Goal: Task Accomplishment & Management: Manage account settings

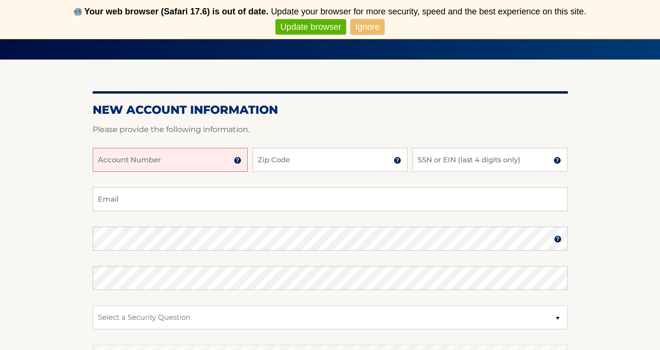
scroll to position [141, 0]
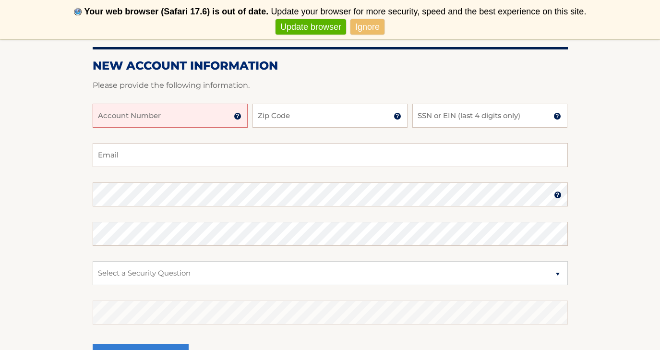
click at [194, 114] on input "Account Number" at bounding box center [170, 116] width 155 height 24
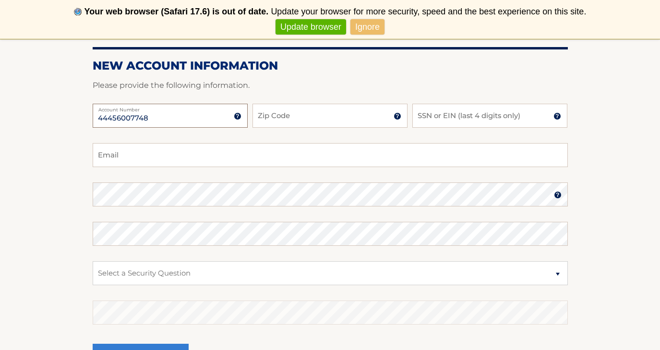
type input "44456007748"
type input "10309"
click at [448, 118] on input "SSN or EIN (last 4 digits only)" at bounding box center [489, 116] width 155 height 24
type input "8179"
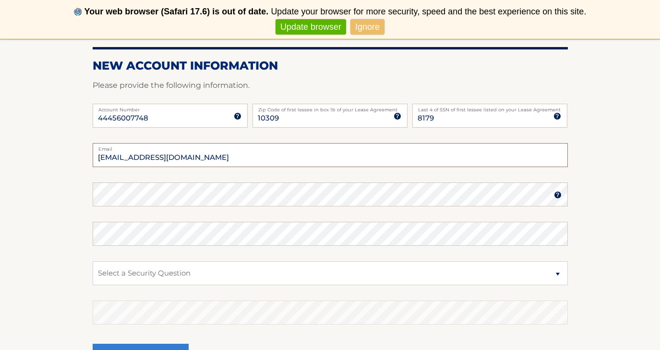
type input "jcomitini1@gmail.com"
click at [279, 184] on div "New Account Information Please provide the following information. 44456007748 A…" at bounding box center [330, 202] width 475 height 375
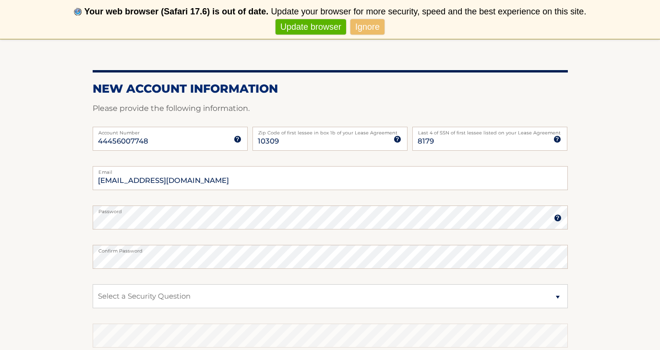
scroll to position [119, 0]
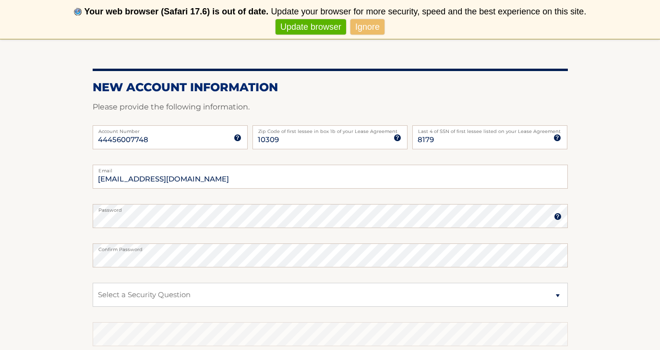
click at [287, 242] on fieldset "jcomitini1@gmail.com Email Password Password should be a minimum of 6 character…" at bounding box center [330, 288] width 475 height 247
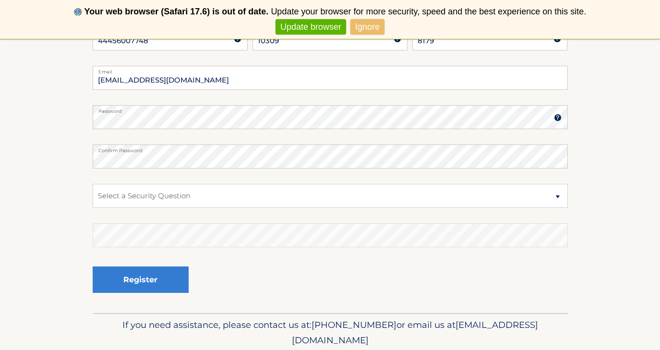
scroll to position [238, 0]
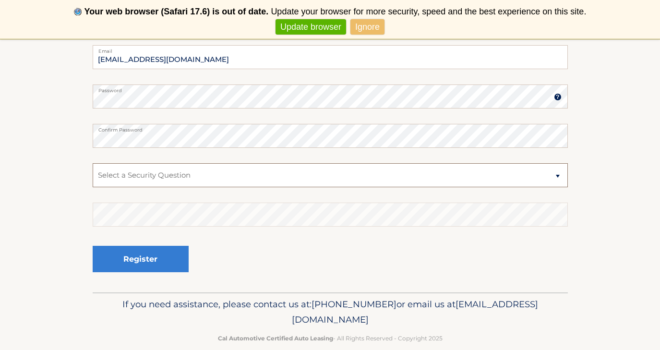
select select "2"
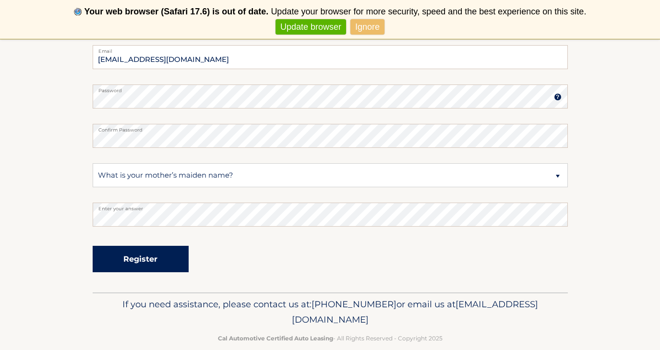
click at [137, 252] on button "Register" at bounding box center [141, 259] width 96 height 26
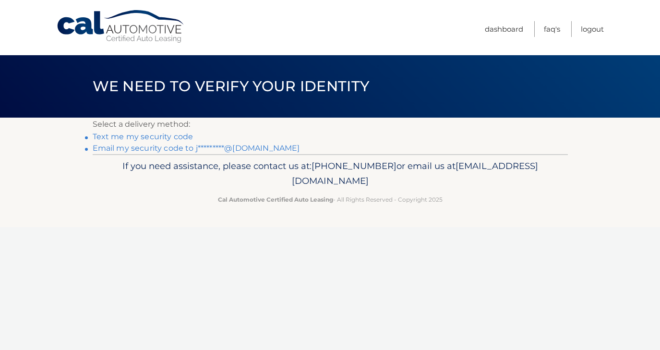
click at [174, 137] on link "Text me my security code" at bounding box center [143, 136] width 101 height 9
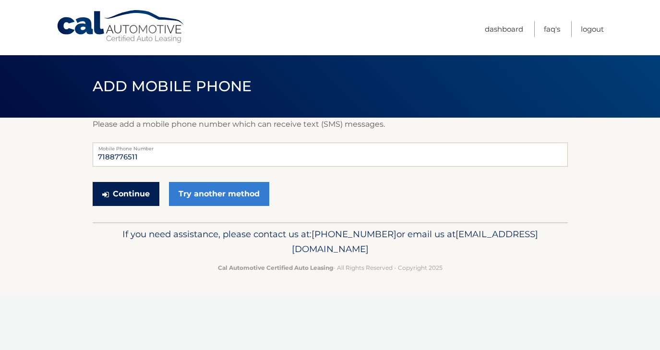
click at [133, 190] on button "Continue" at bounding box center [126, 194] width 67 height 24
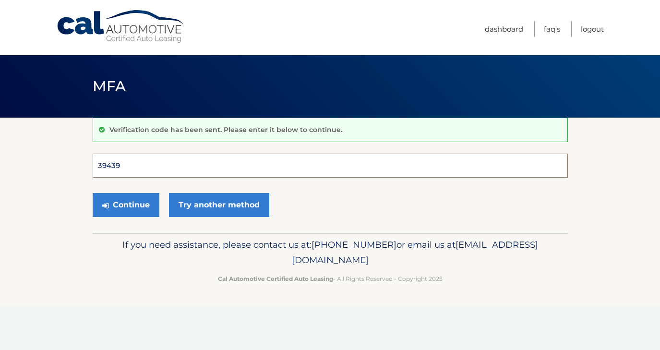
type input "394390"
click at [125, 204] on button "Continue" at bounding box center [126, 205] width 67 height 24
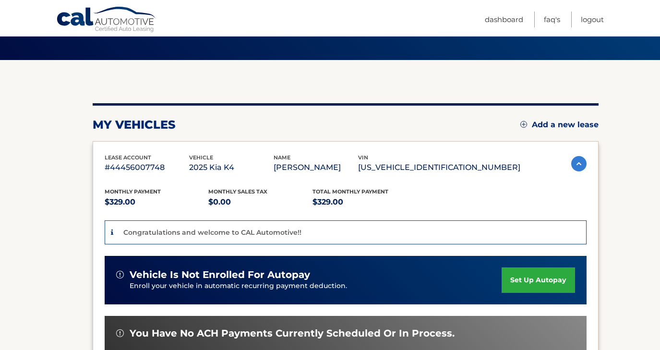
scroll to position [63, 0]
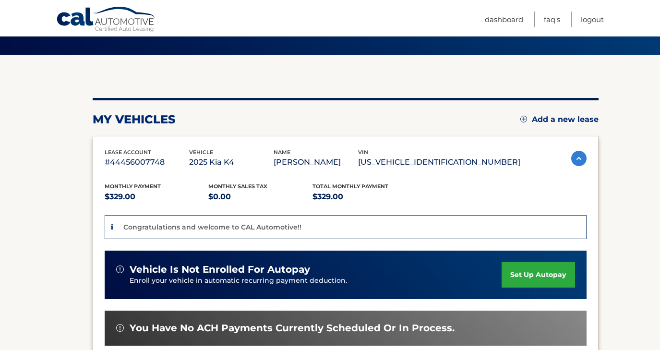
click at [534, 273] on link "set up autopay" at bounding box center [537, 274] width 73 height 25
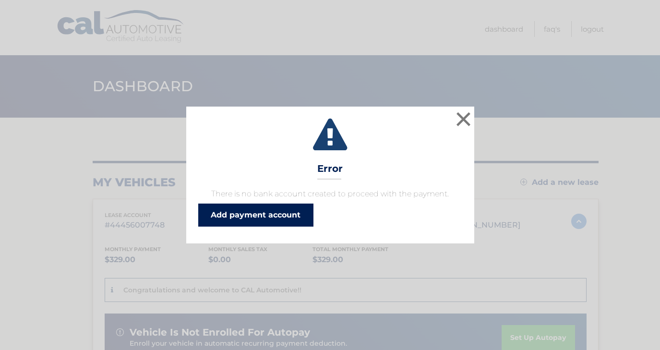
click at [258, 211] on link "Add payment account" at bounding box center [255, 214] width 115 height 23
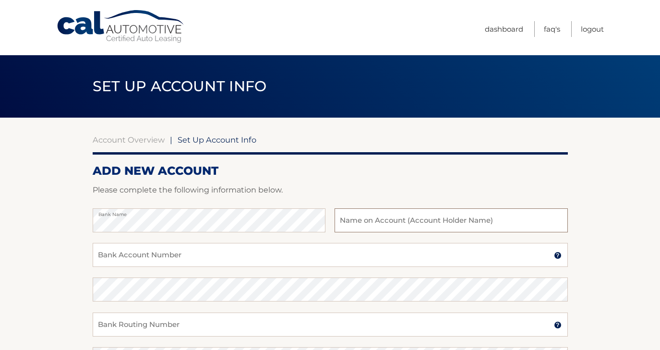
click at [425, 223] on input "text" at bounding box center [450, 220] width 233 height 24
type input "[PERSON_NAME]"
click at [206, 260] on input "Bank Account Number" at bounding box center [330, 255] width 475 height 24
click at [146, 259] on input "Bank Account Number" at bounding box center [330, 255] width 475 height 24
type input "219722805"
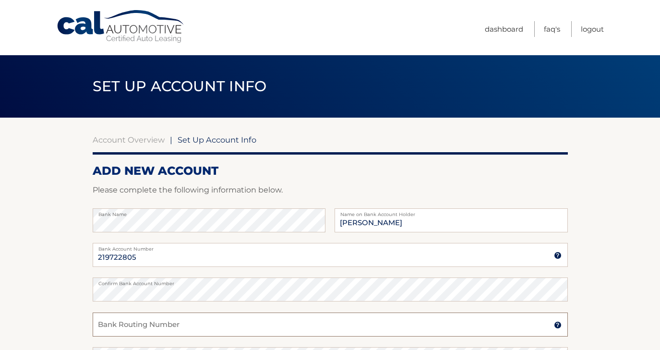
click at [149, 324] on input "Bank Routing Number" at bounding box center [330, 324] width 475 height 24
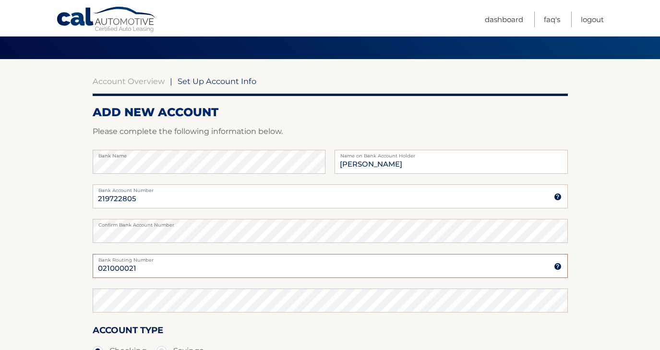
scroll to position [74, 0]
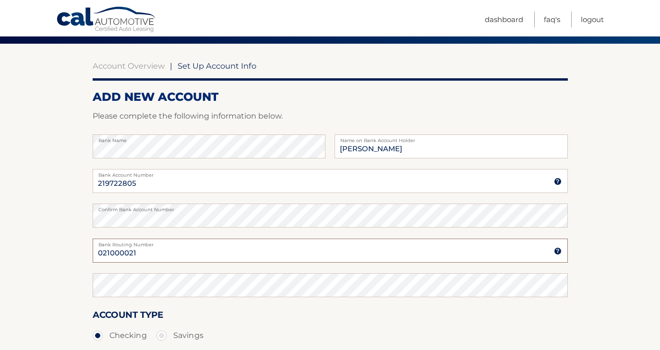
type input "021000021"
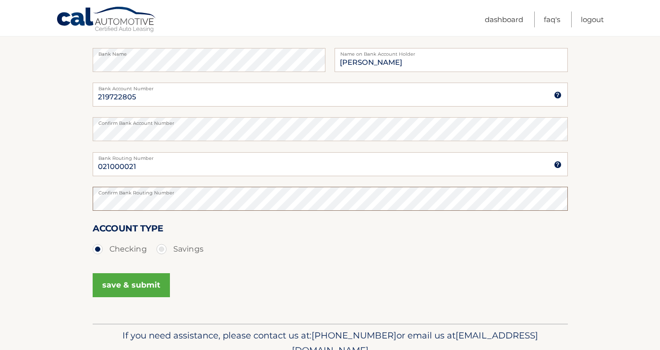
scroll to position [191, 0]
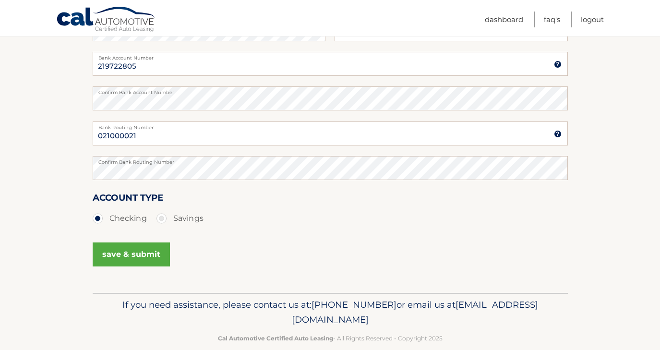
click at [119, 252] on button "save & submit" at bounding box center [131, 254] width 77 height 24
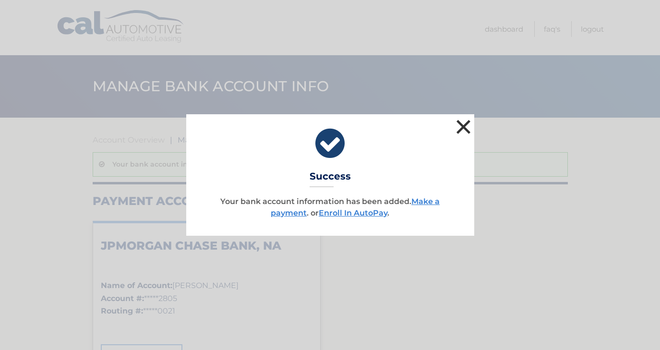
click at [460, 123] on button "×" at bounding box center [463, 126] width 19 height 19
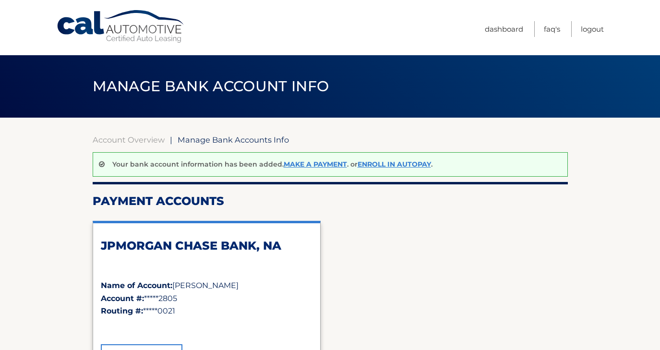
scroll to position [0, 0]
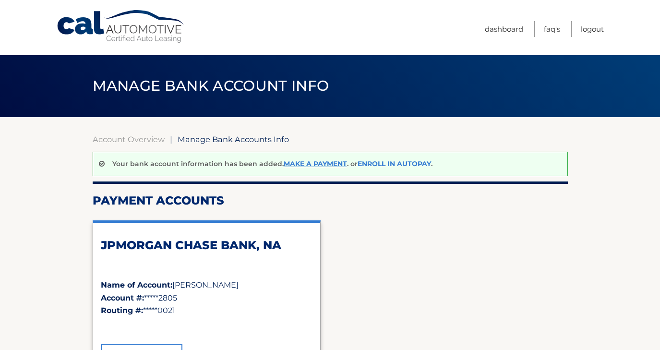
click at [384, 165] on link "Enroll In AutoPay" at bounding box center [393, 163] width 73 height 9
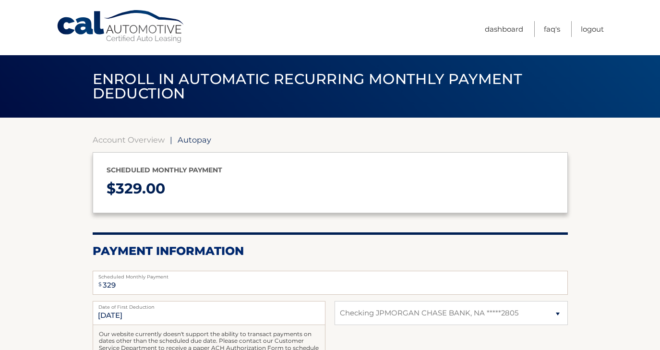
select select "OWU5ZjgyMzUtNzc3My00MTRkLTliYTUtMWI3ZWYxN2VjNzY5"
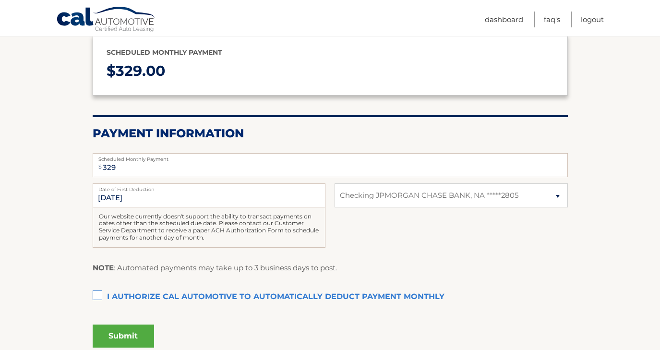
scroll to position [119, 0]
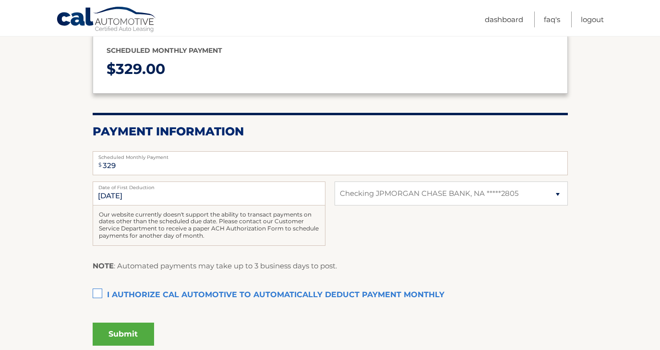
click at [100, 290] on label "I authorize cal automotive to automatically deduct payment monthly This checkbo…" at bounding box center [330, 294] width 475 height 19
click at [0, 0] on input "I authorize cal automotive to automatically deduct payment monthly This checkbo…" at bounding box center [0, 0] width 0 height 0
click at [122, 330] on button "Submit" at bounding box center [123, 333] width 61 height 23
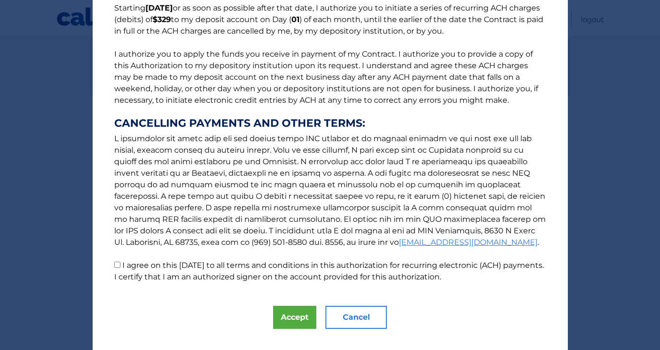
scroll to position [93, 0]
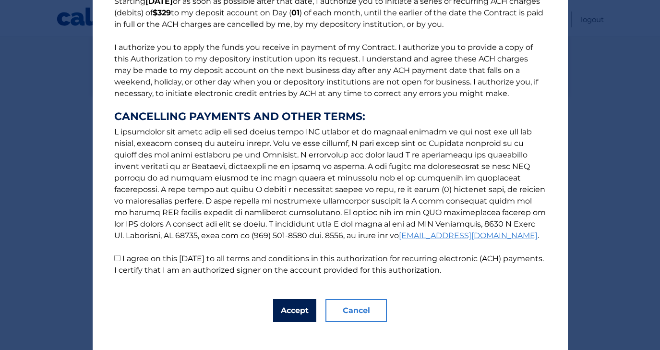
click at [289, 312] on button "Accept" at bounding box center [294, 310] width 43 height 23
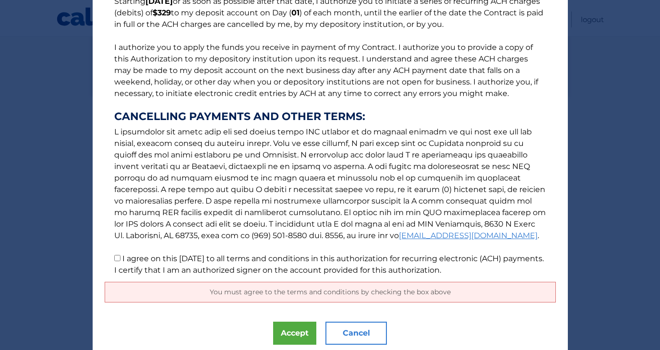
click at [116, 260] on input "I agree on this 09/16/2025 to all terms and conditions in this authorization fo…" at bounding box center [117, 258] width 6 height 6
checkbox input "true"
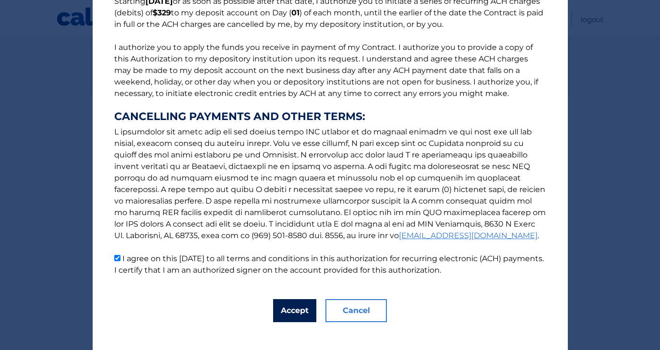
click at [301, 309] on button "Accept" at bounding box center [294, 310] width 43 height 23
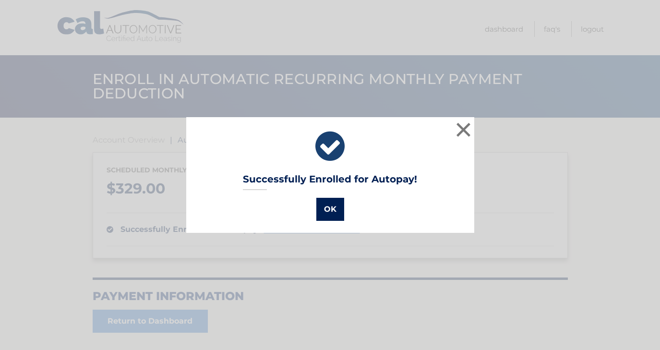
click at [333, 208] on button "OK" at bounding box center [330, 209] width 28 height 23
